Goal: Answer question/provide support

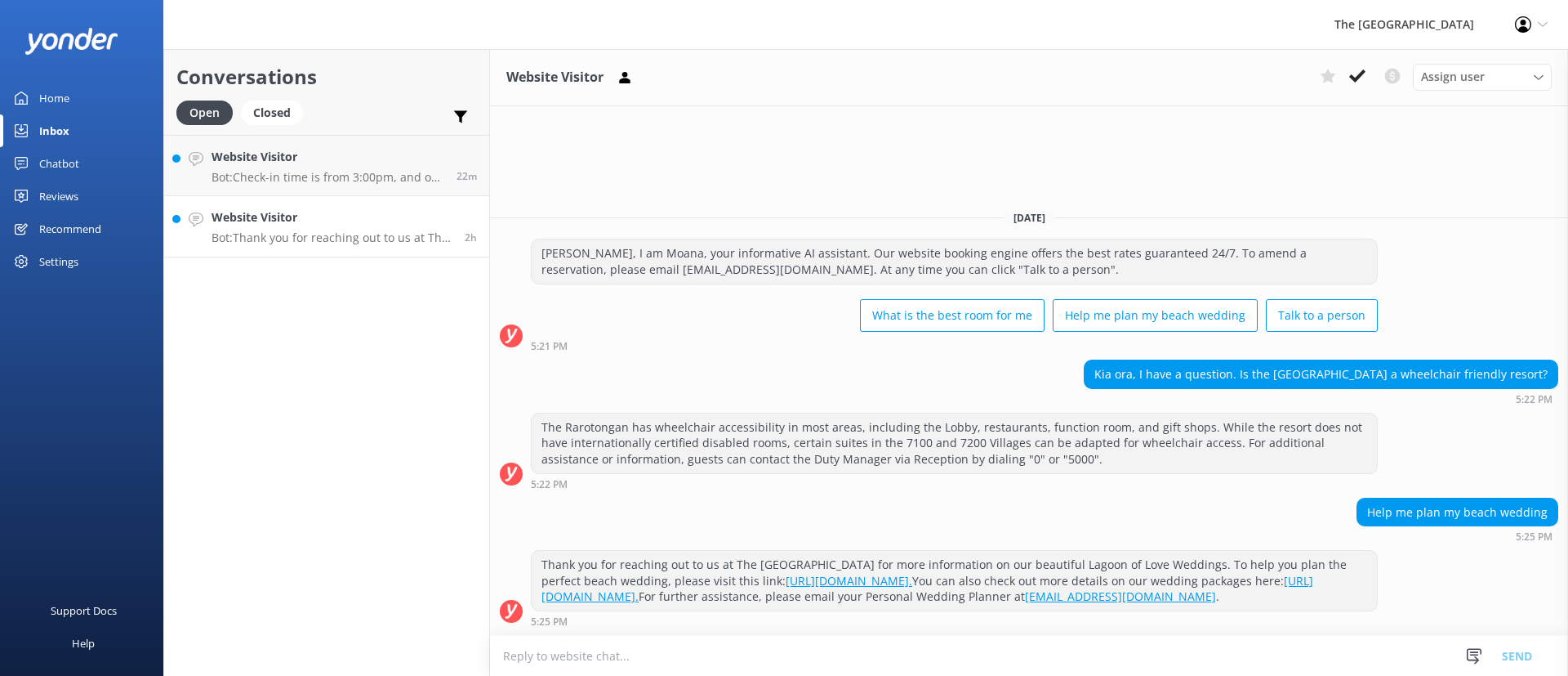
click at [310, 217] on h4 "Website Visitor" at bounding box center [331, 217] width 241 height 18
click at [1359, 72] on icon at bounding box center [1357, 76] width 16 height 16
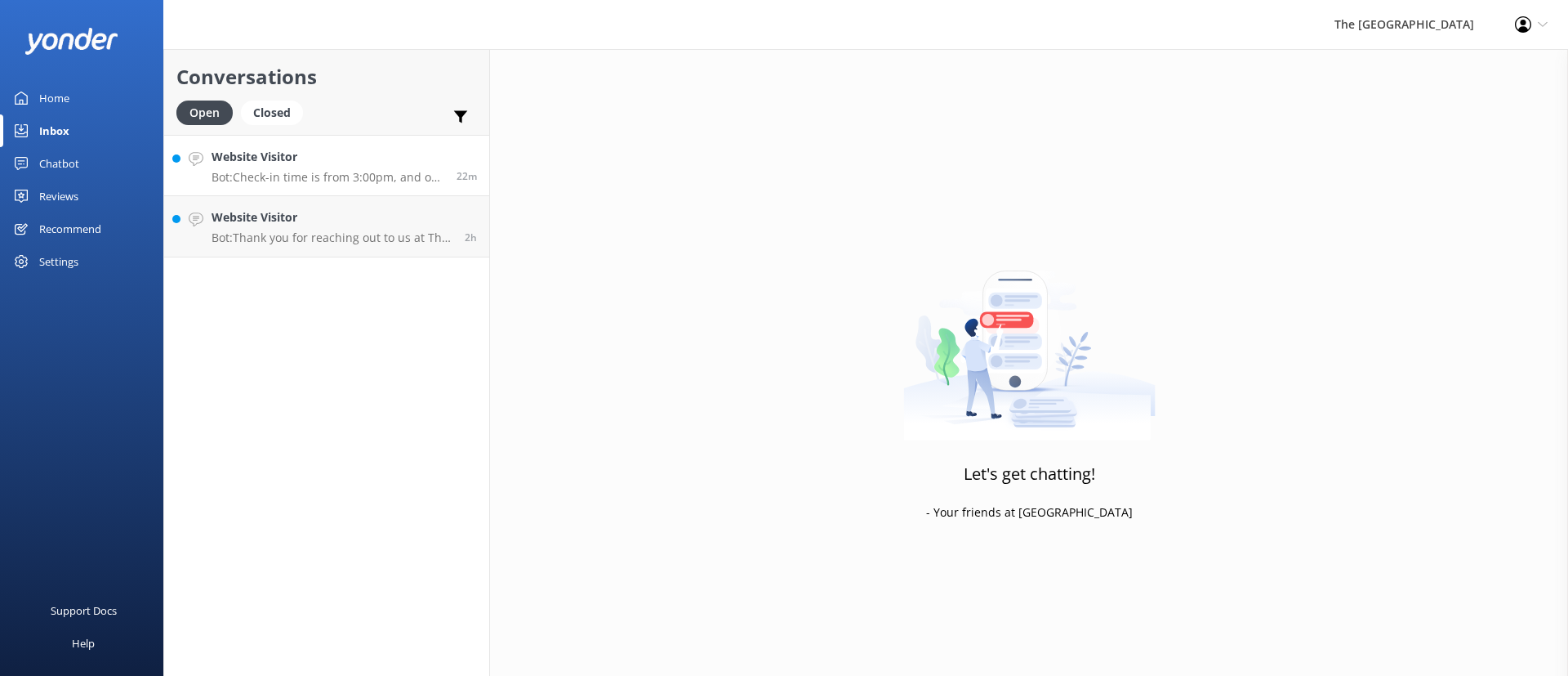
click at [290, 174] on p "Bot: Check-in time is from 3:00pm, and our Front Desk is open 24/7 with team me…" at bounding box center [327, 177] width 233 height 14
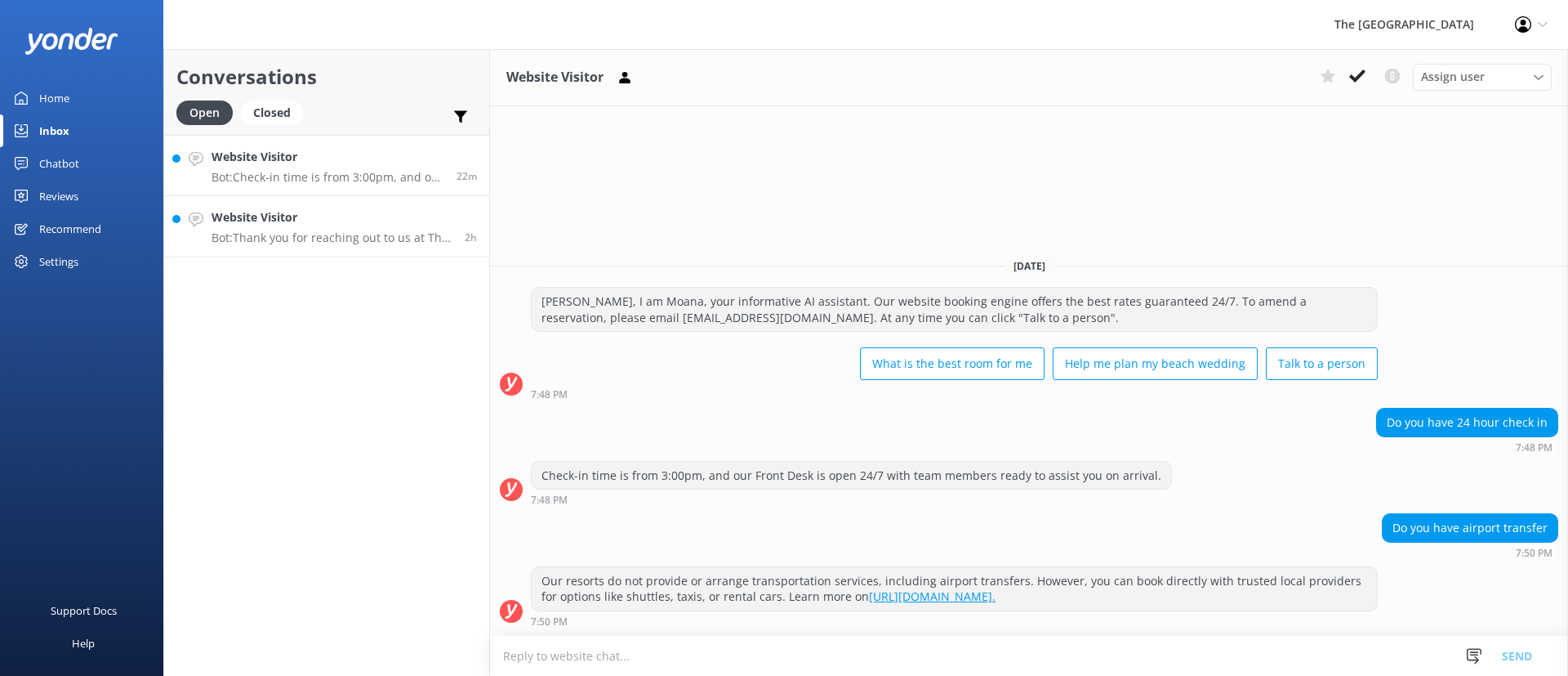
click at [336, 217] on h4 "Website Visitor" at bounding box center [331, 217] width 241 height 18
